Goal: Navigation & Orientation: Find specific page/section

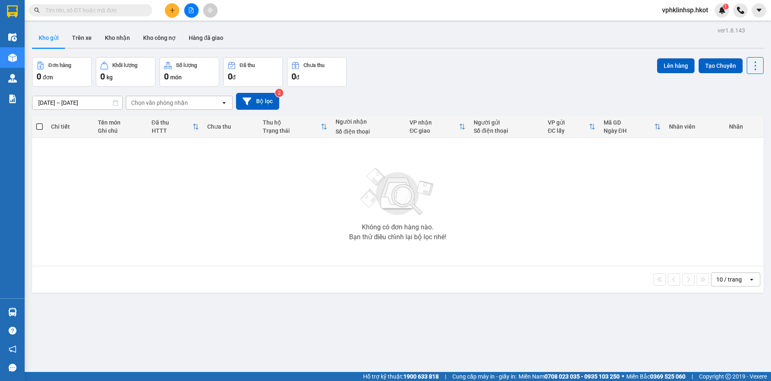
drag, startPoint x: 83, startPoint y: 34, endPoint x: 108, endPoint y: 81, distance: 53.2
click at [84, 34] on button "Trên xe" at bounding box center [81, 38] width 33 height 20
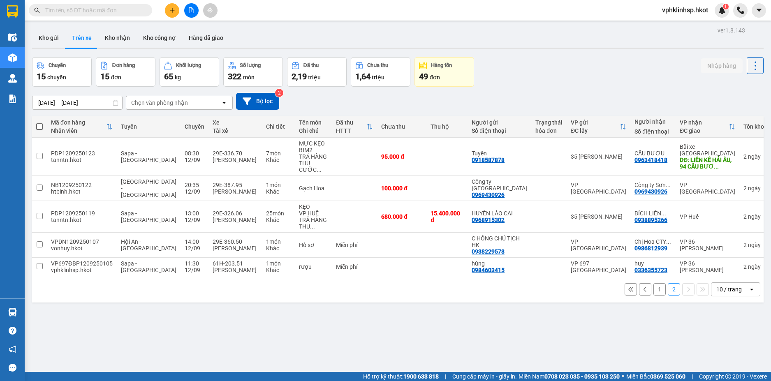
click at [220, 104] on div "Chọn văn phòng nhận" at bounding box center [173, 102] width 95 height 13
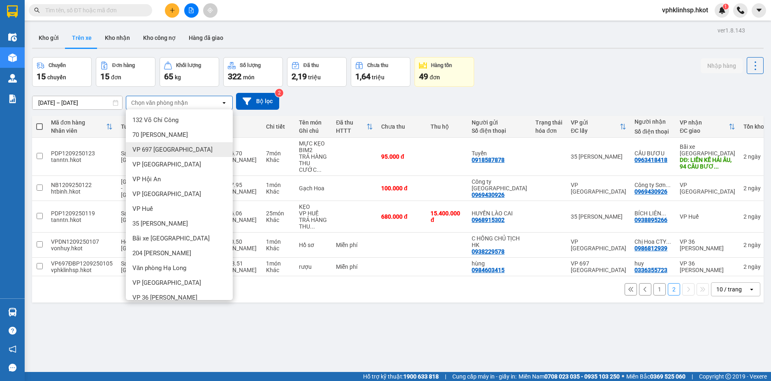
click at [187, 146] on span "VP 697 [GEOGRAPHIC_DATA]" at bounding box center [172, 150] width 80 height 8
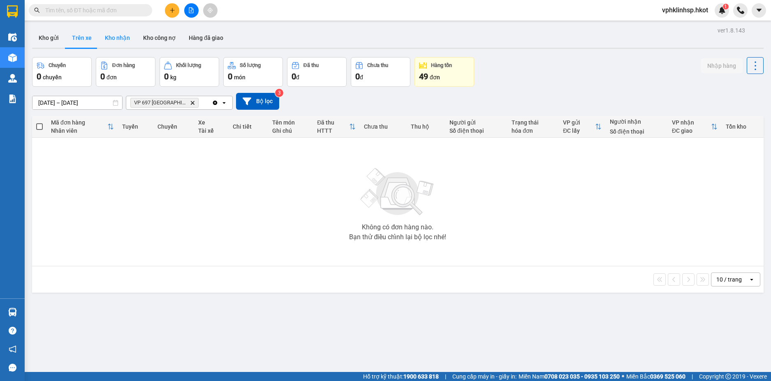
drag, startPoint x: 112, startPoint y: 34, endPoint x: 120, endPoint y: 42, distance: 10.5
click at [113, 34] on button "Kho nhận" at bounding box center [117, 38] width 38 height 20
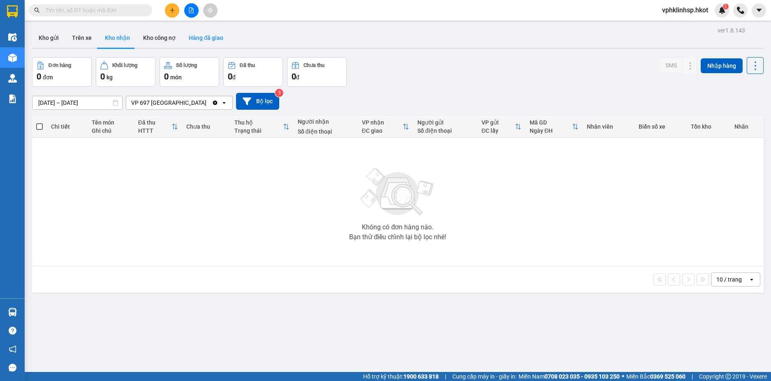
click at [203, 37] on button "Hàng đã giao" at bounding box center [206, 38] width 48 height 20
